Goal: Navigation & Orientation: Find specific page/section

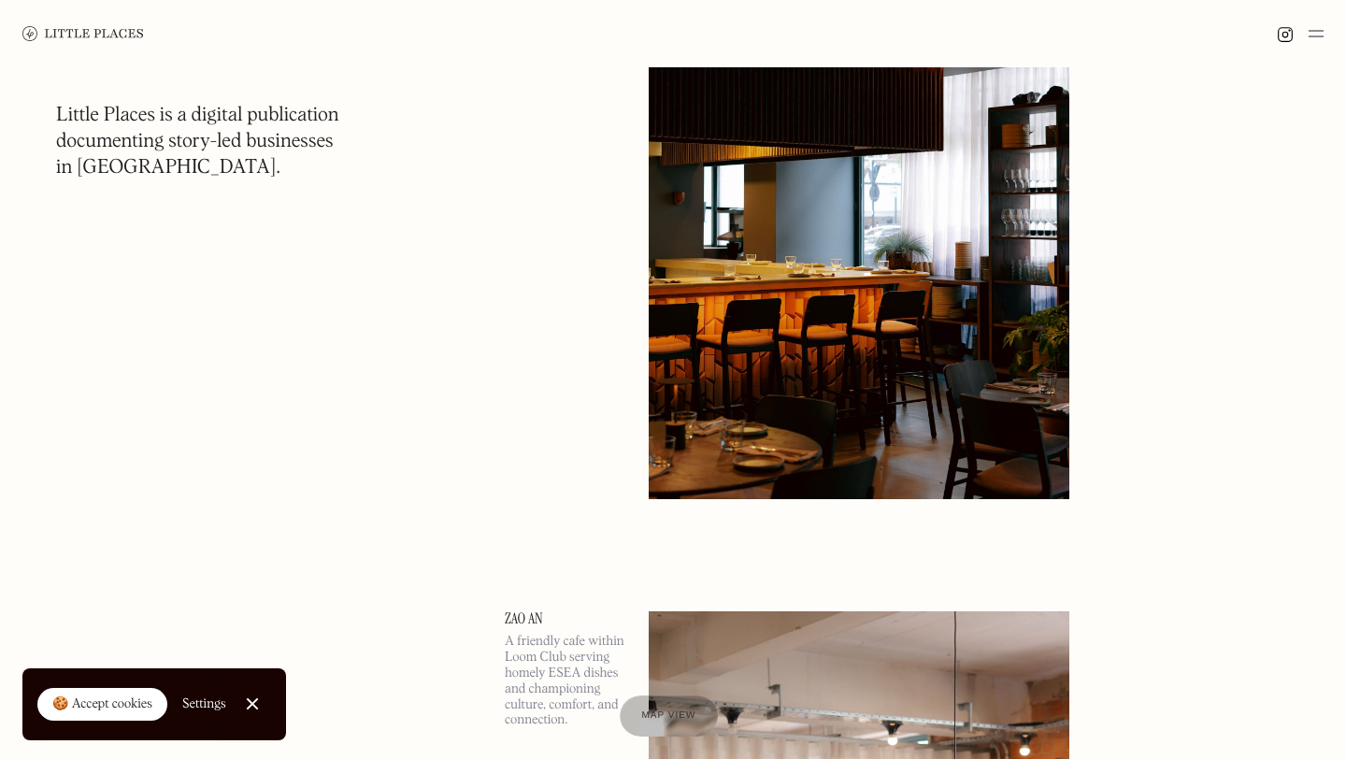
scroll to position [2609, 0]
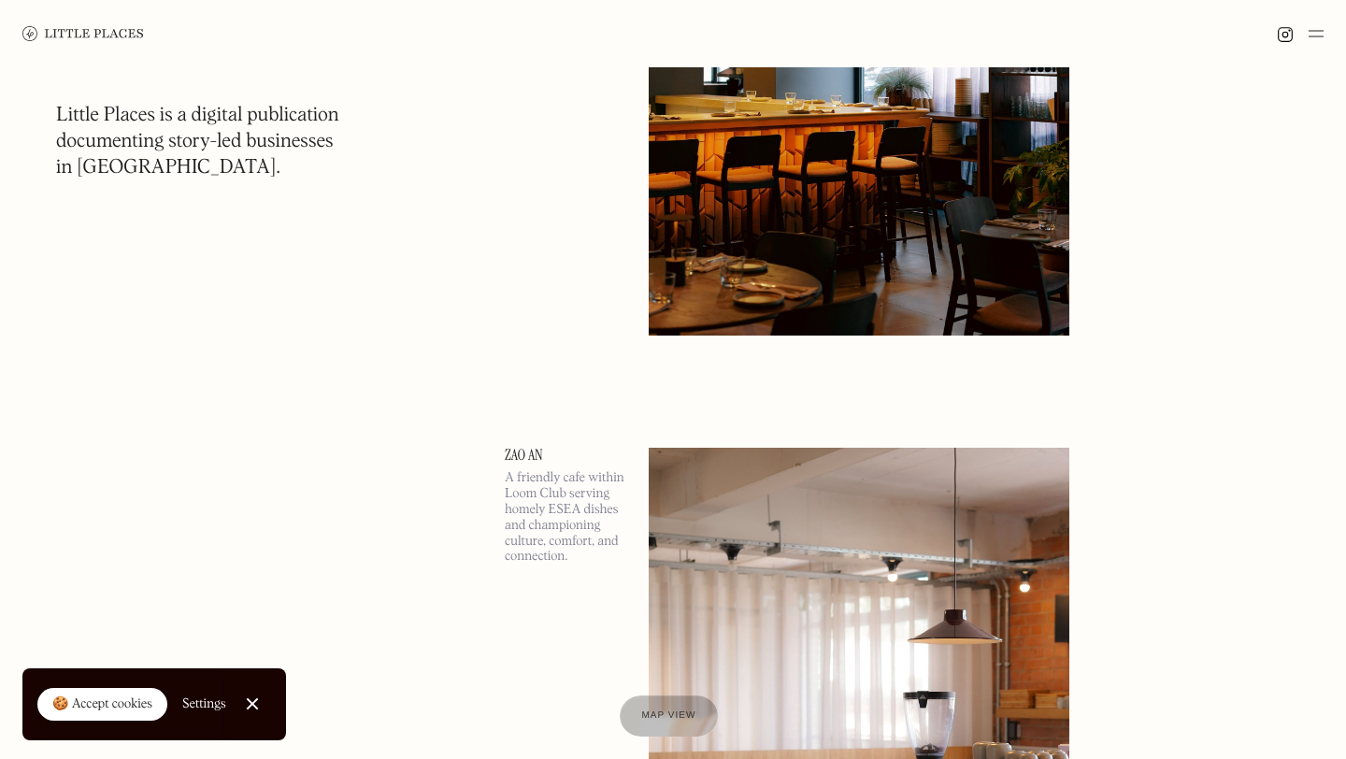
click at [55, 18] on link at bounding box center [83, 33] width 122 height 67
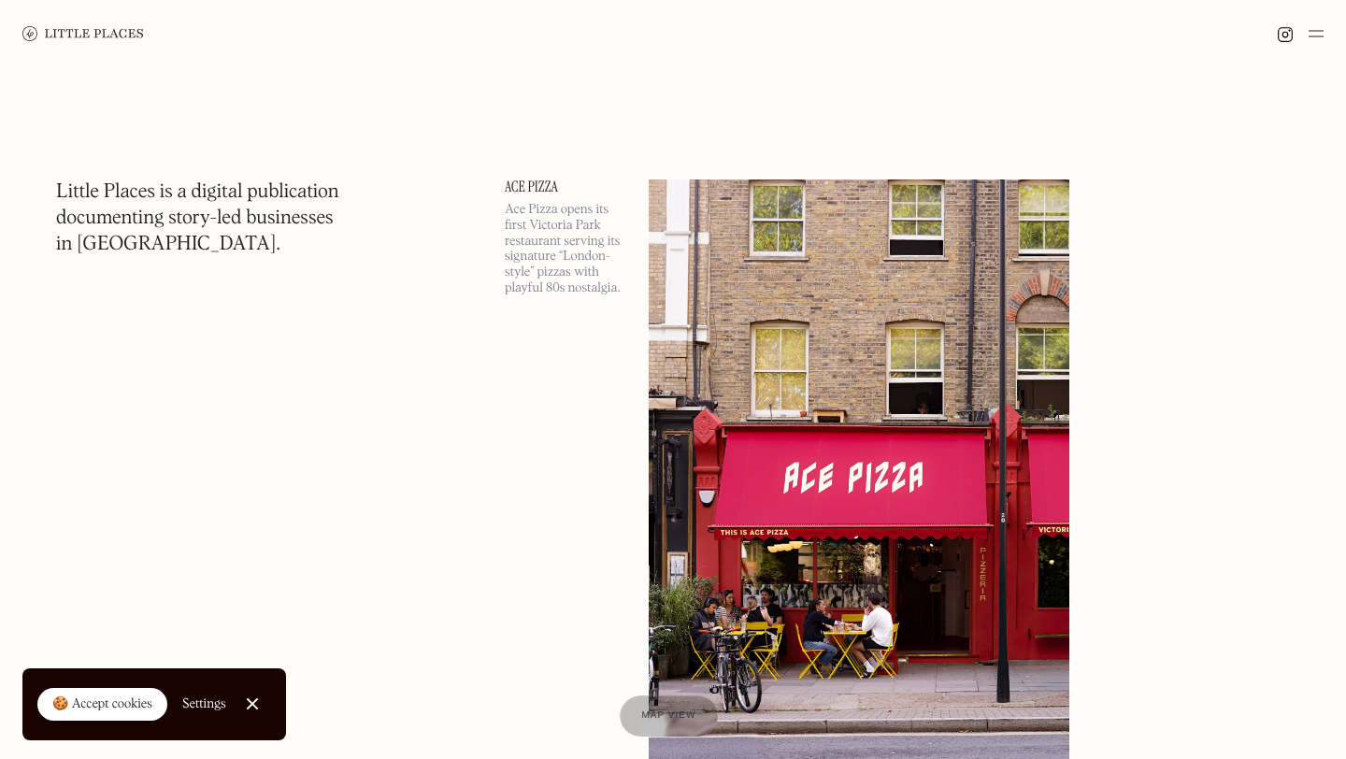
click at [1325, 26] on div at bounding box center [673, 33] width 1346 height 67
click at [1320, 31] on img at bounding box center [1316, 33] width 15 height 22
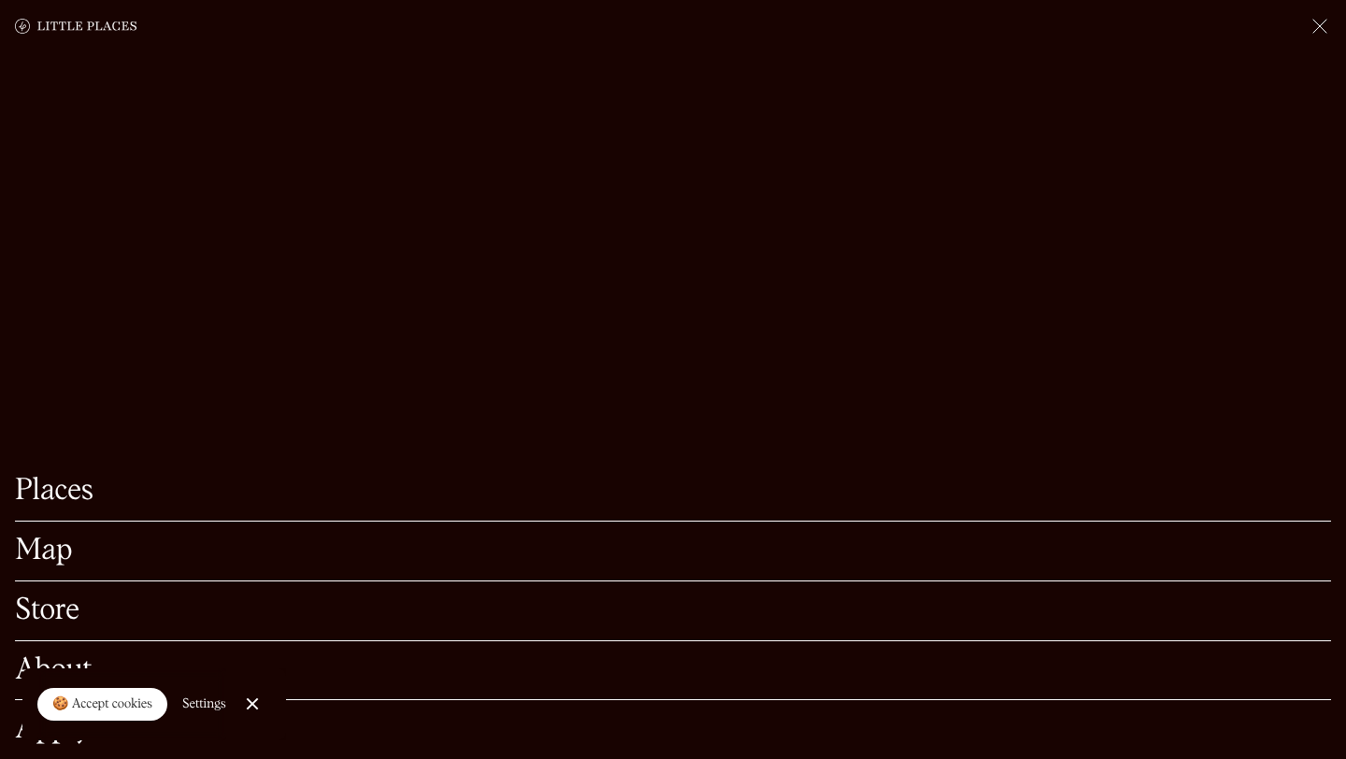
click at [38, 552] on link "Map" at bounding box center [673, 551] width 1316 height 29
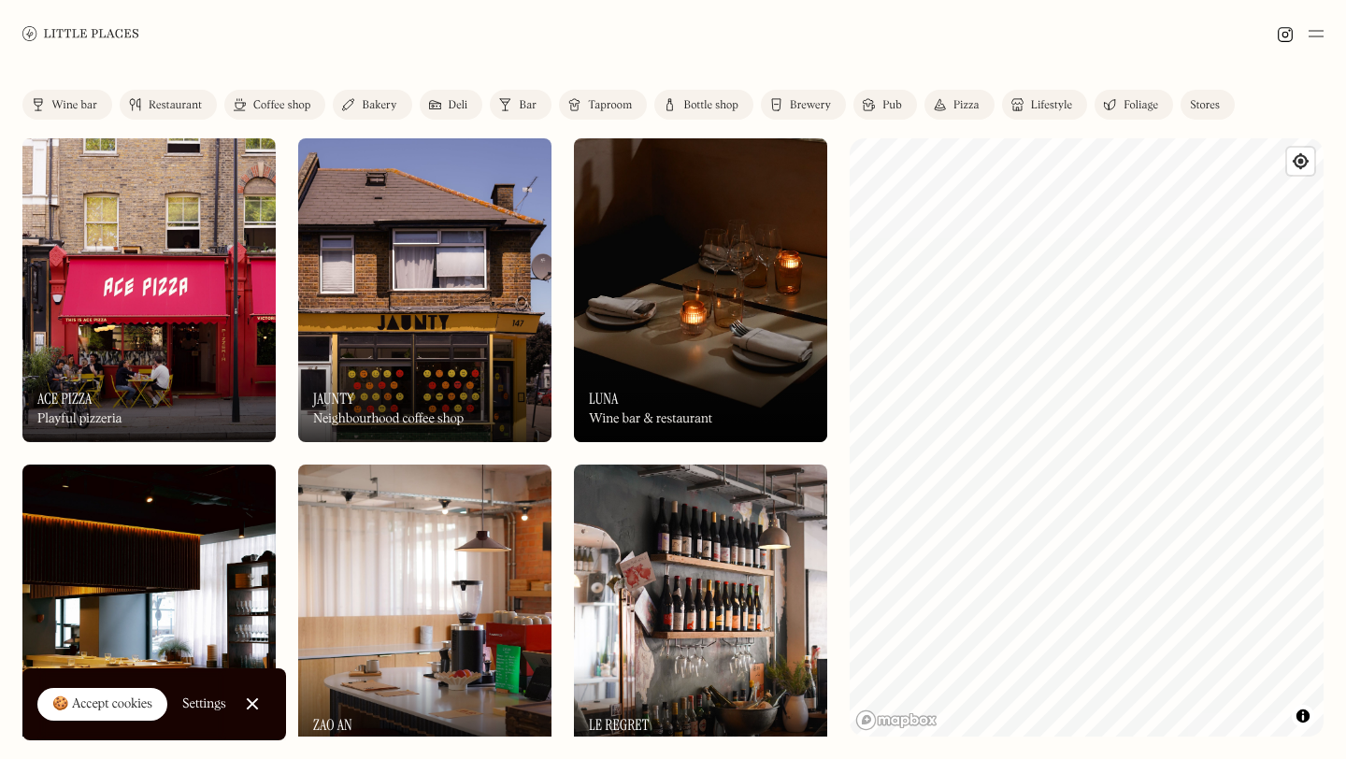
click at [270, 101] on div "Coffee shop" at bounding box center [281, 105] width 57 height 11
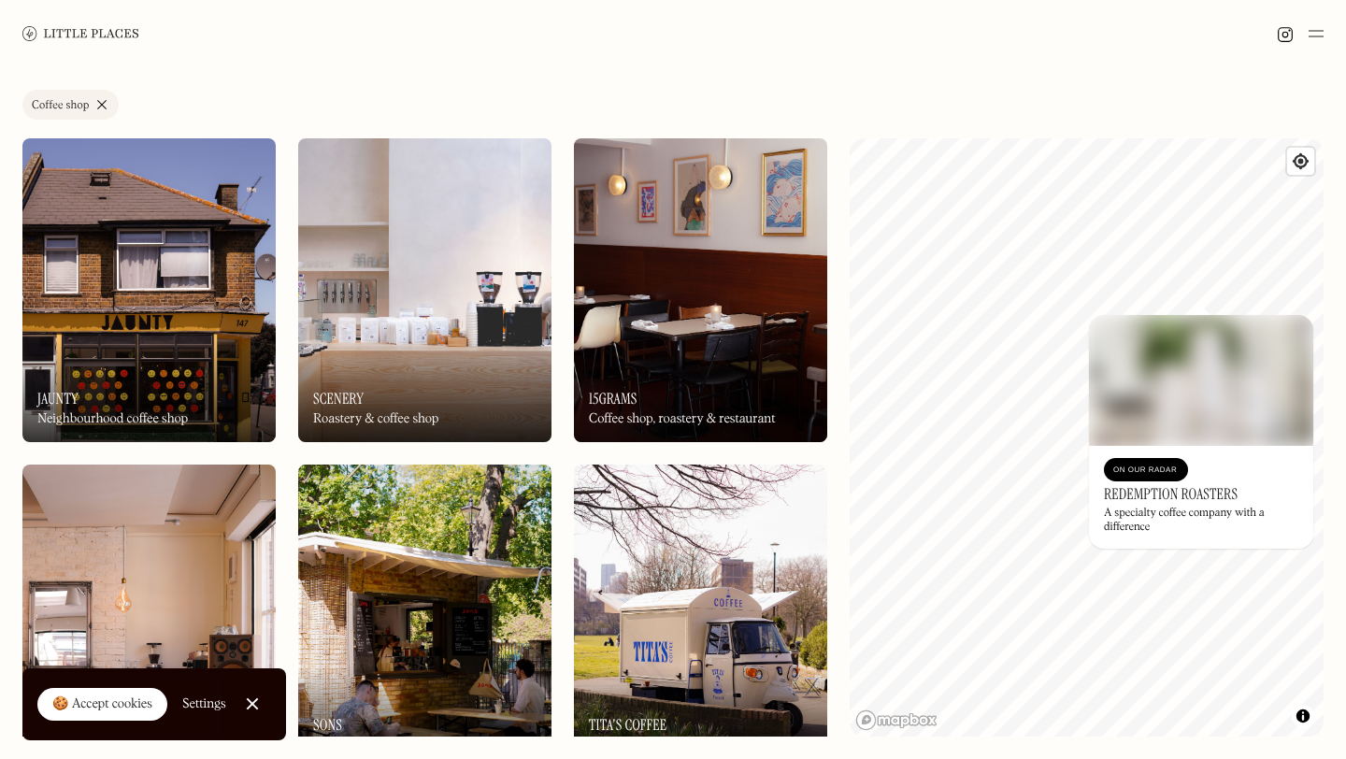
click at [1127, 501] on h3 "Redemption Roasters" at bounding box center [1171, 494] width 134 height 18
